Goal: Find specific page/section: Find specific page/section

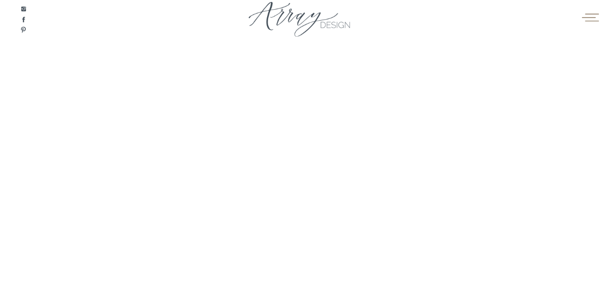
click at [584, 16] on icon at bounding box center [590, 17] width 19 height 14
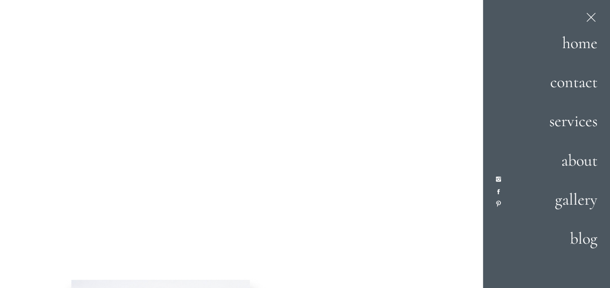
scroll to position [96, 0]
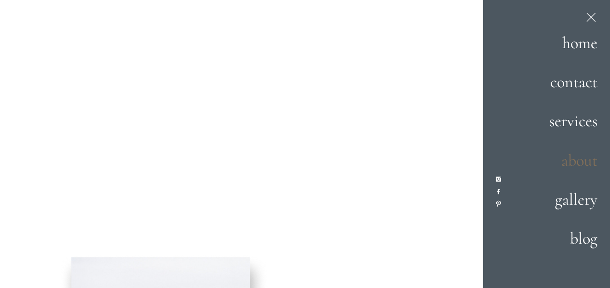
click at [589, 153] on h2 "about" at bounding box center [559, 162] width 75 height 26
click at [589, 155] on h2 "about" at bounding box center [559, 162] width 75 height 26
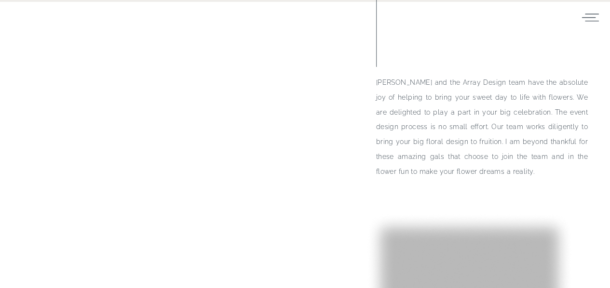
scroll to position [1495, 0]
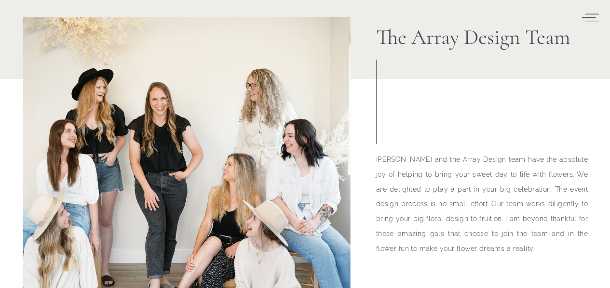
click at [163, 85] on div at bounding box center [187, 194] width 328 height 354
